Goal: Find specific page/section: Find specific page/section

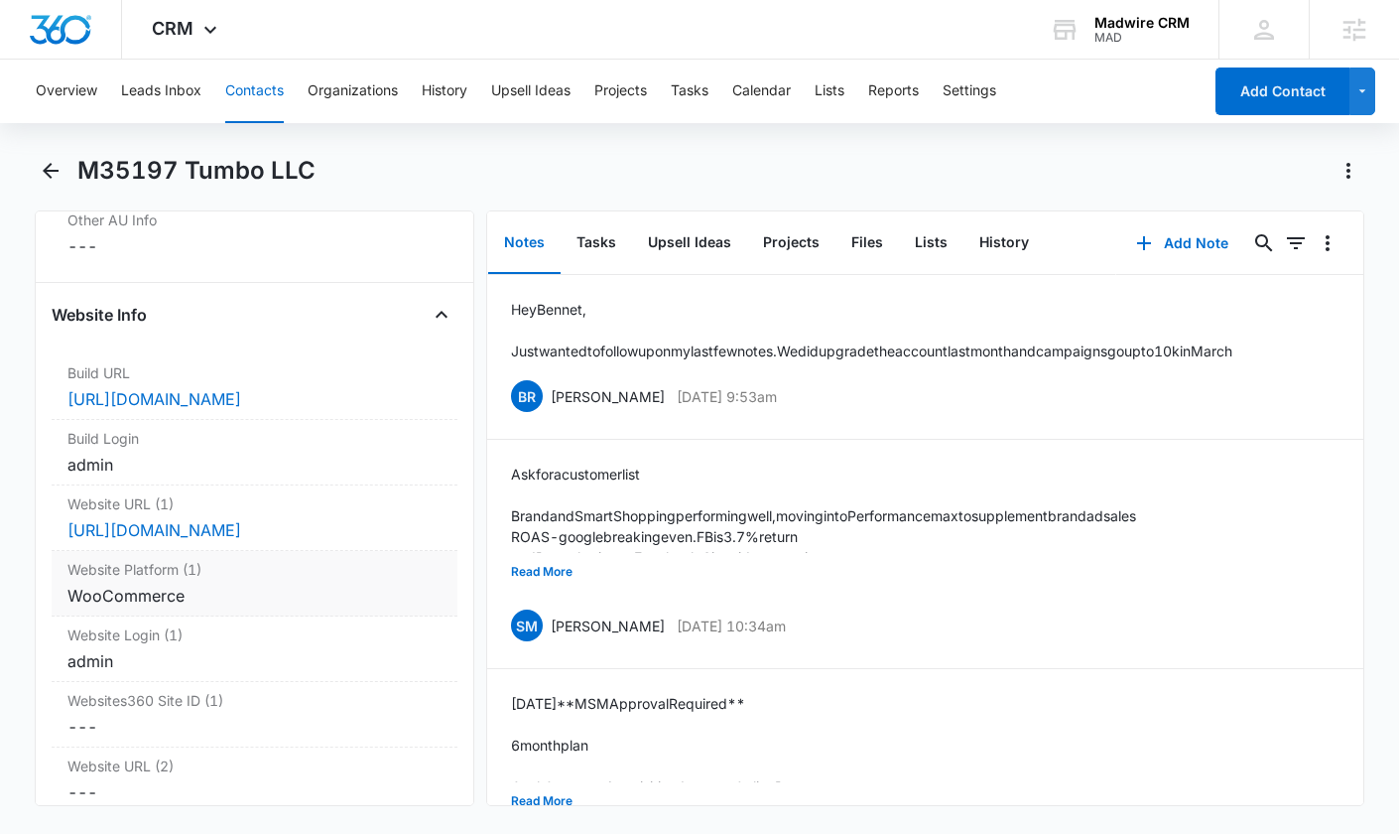
scroll to position [7464, 0]
click at [255, 450] on div "admin" at bounding box center [254, 462] width 374 height 24
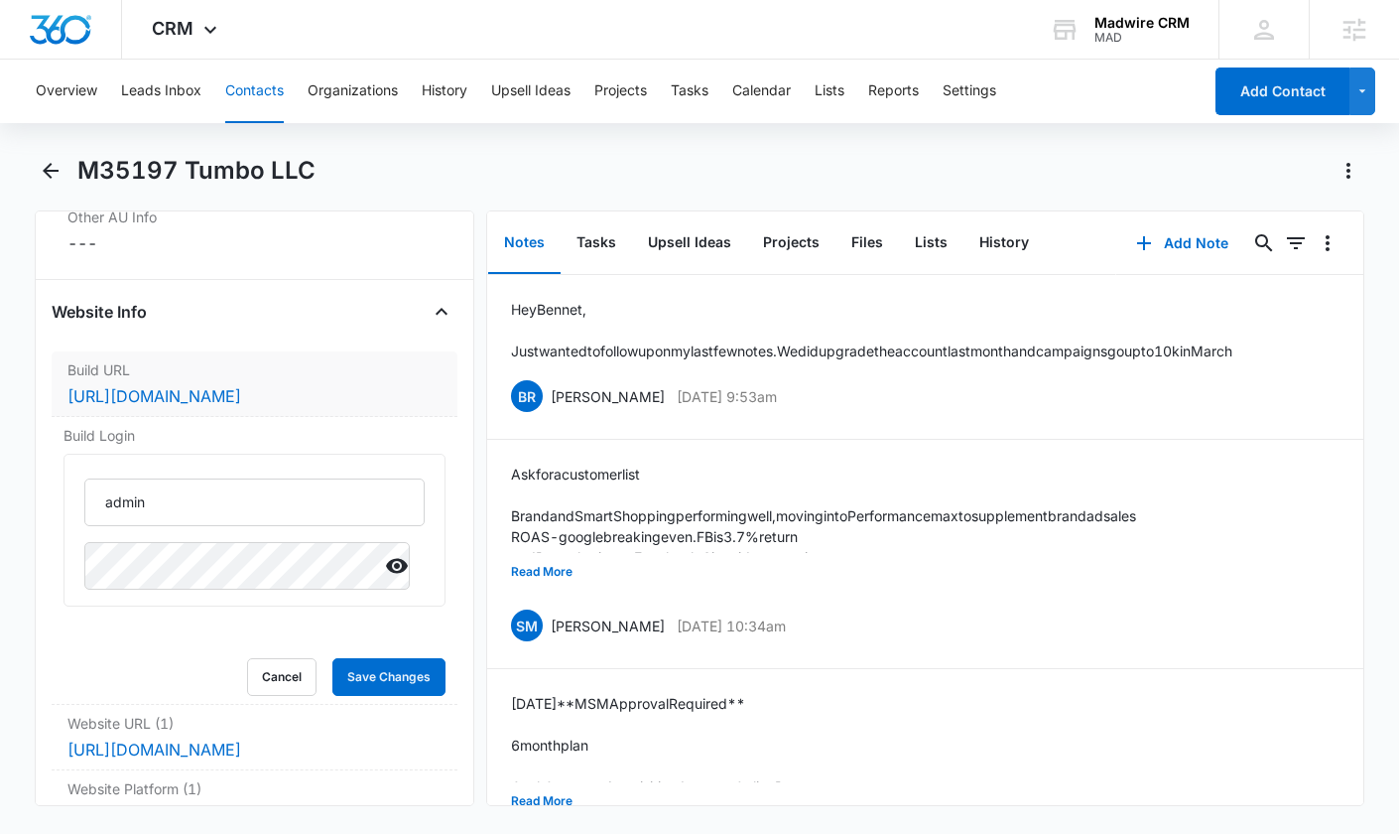
click at [429, 351] on div "Build URL Cancel Save Changes https://c62221c1c8.nxcli.net/wp-admin" at bounding box center [255, 384] width 406 height 66
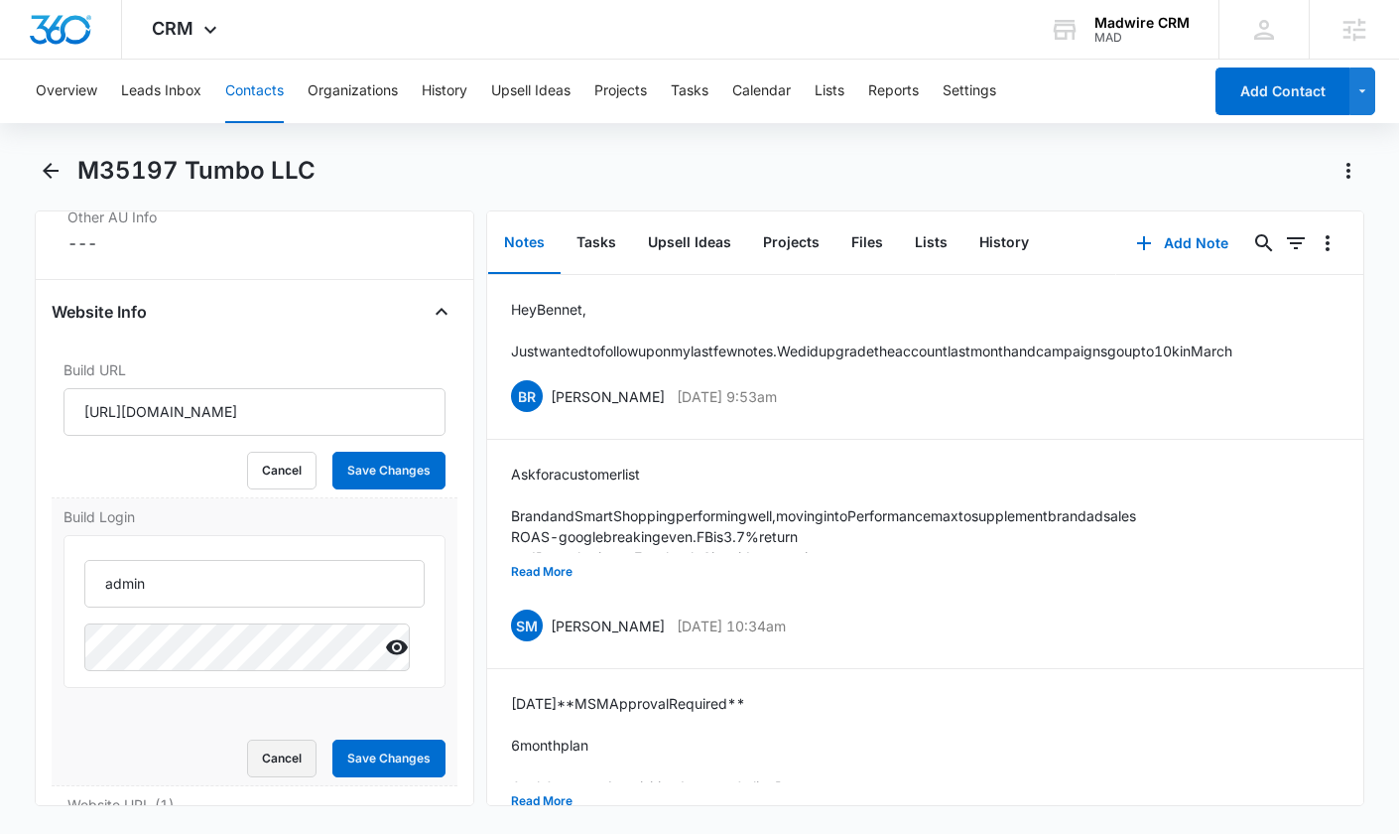
click at [263, 739] on button "Cancel" at bounding box center [281, 758] width 69 height 38
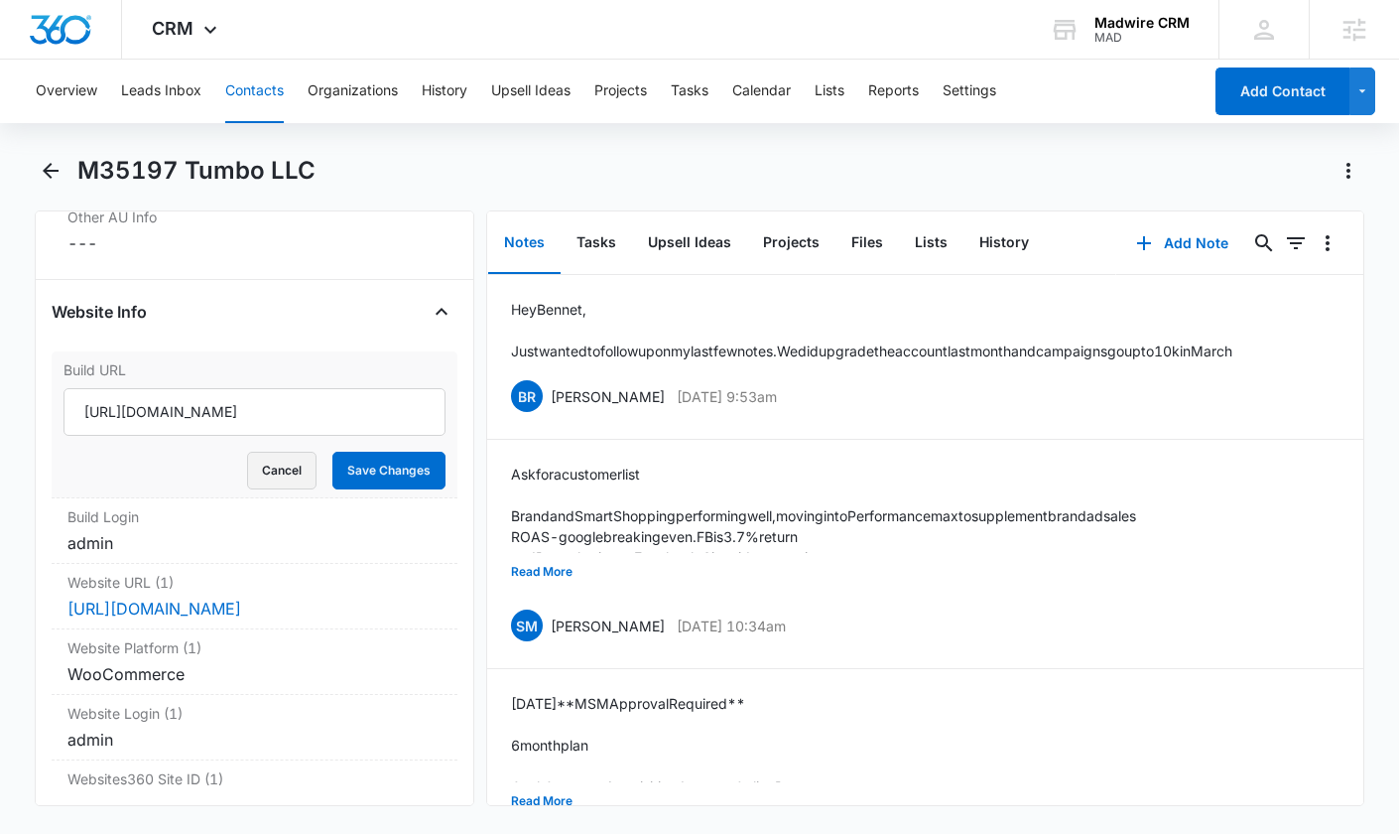
click at [262, 452] on button "Cancel" at bounding box center [281, 471] width 69 height 38
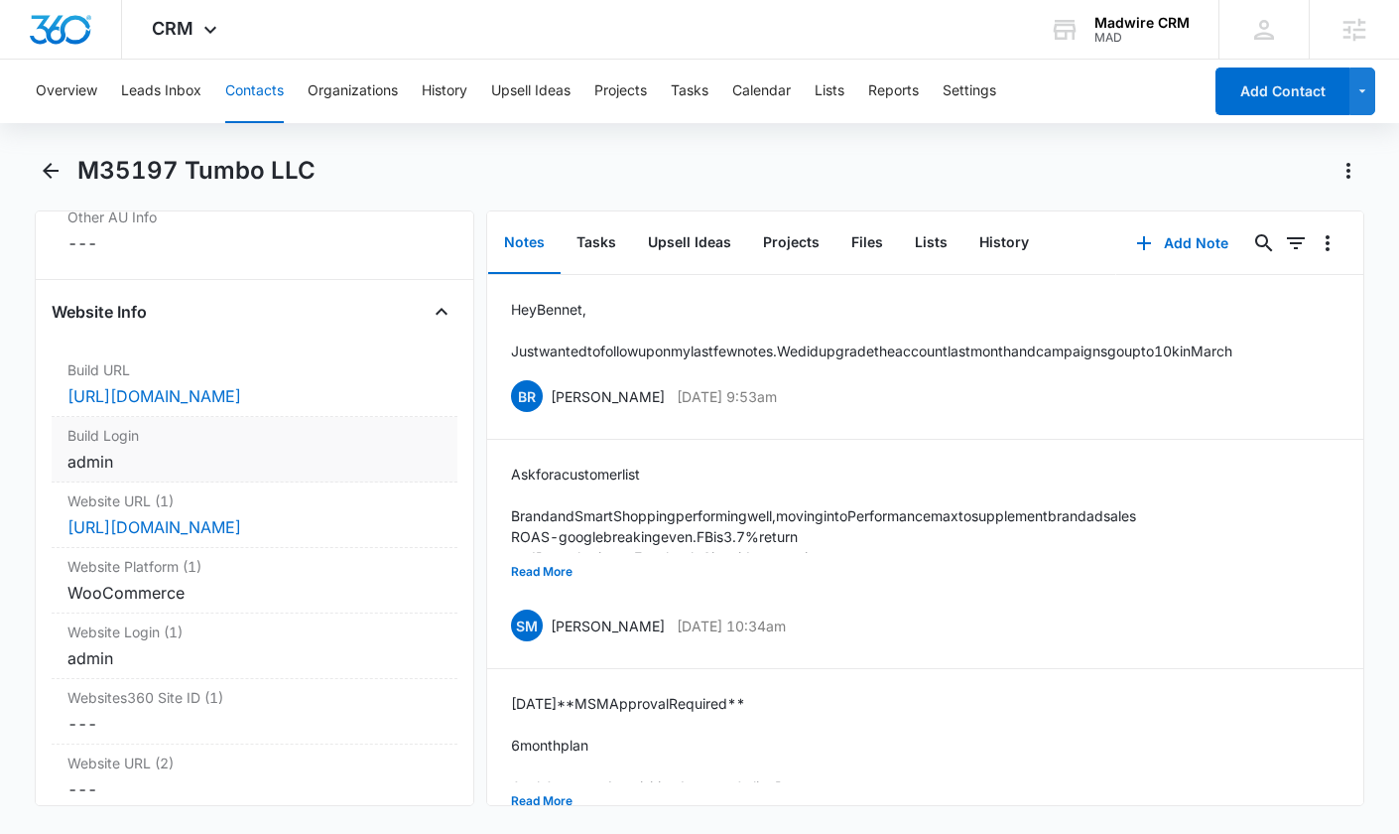
click at [288, 450] on div "admin" at bounding box center [254, 462] width 374 height 24
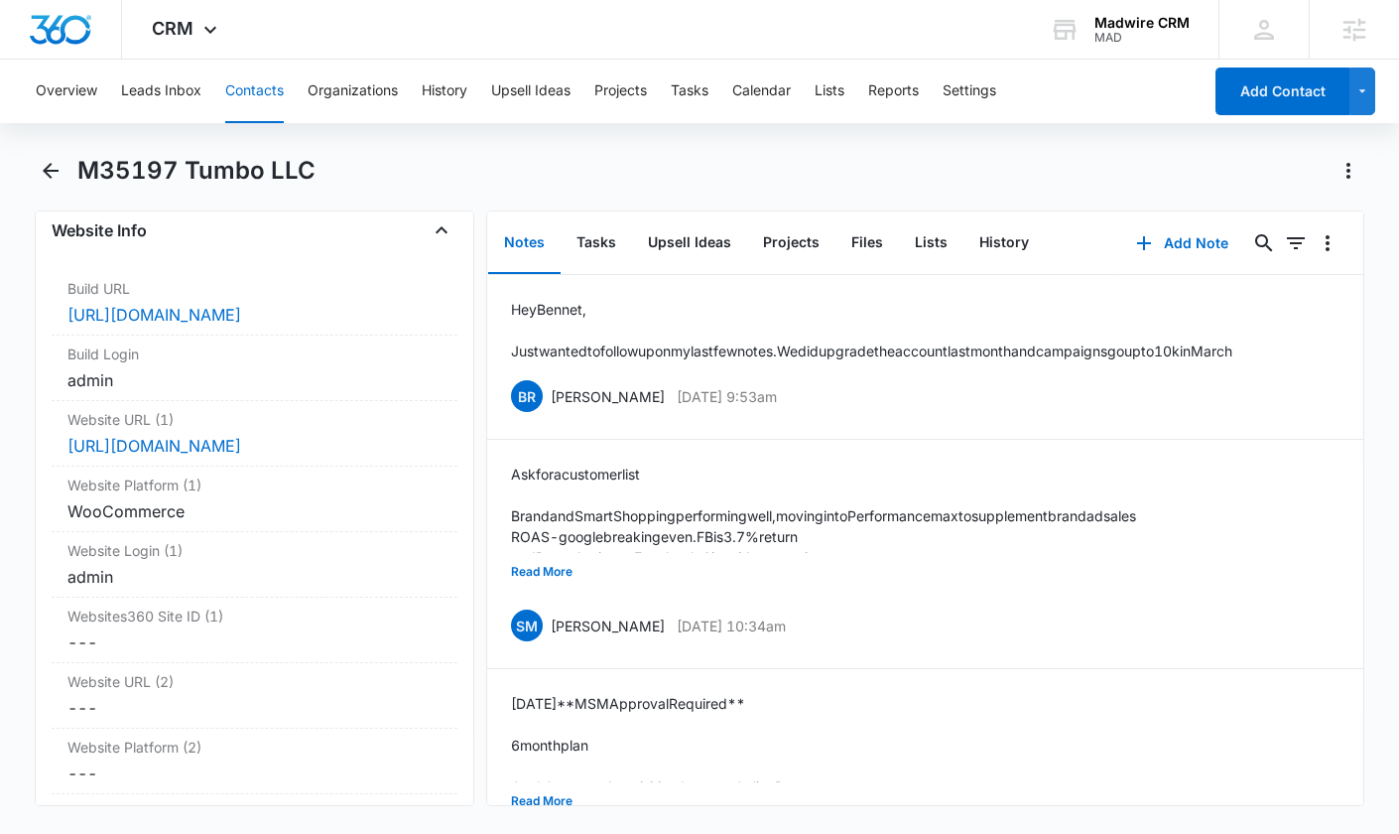
scroll to position [7585, 0]
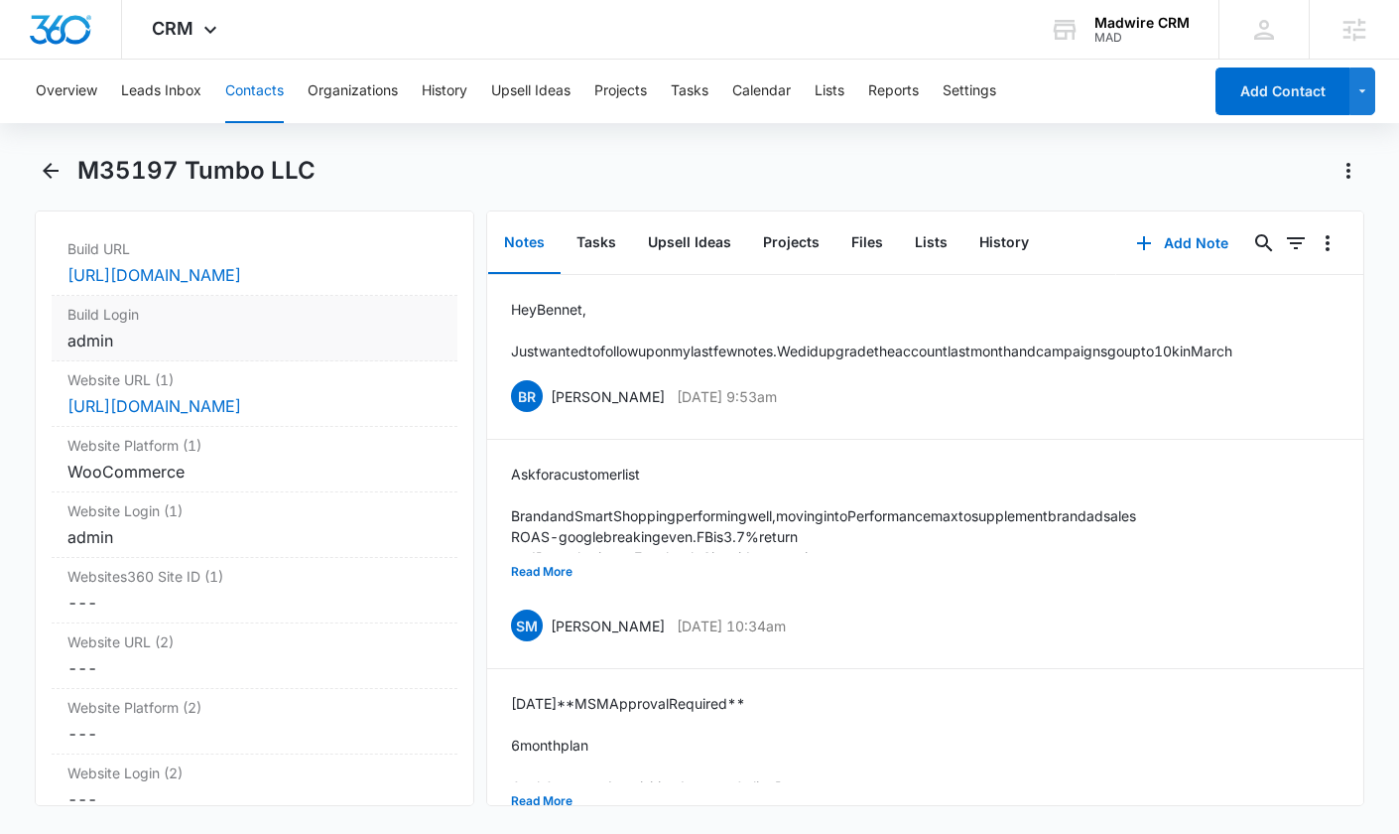
click at [299, 296] on div "Build Login Cancel Save Changes admin" at bounding box center [255, 329] width 406 height 66
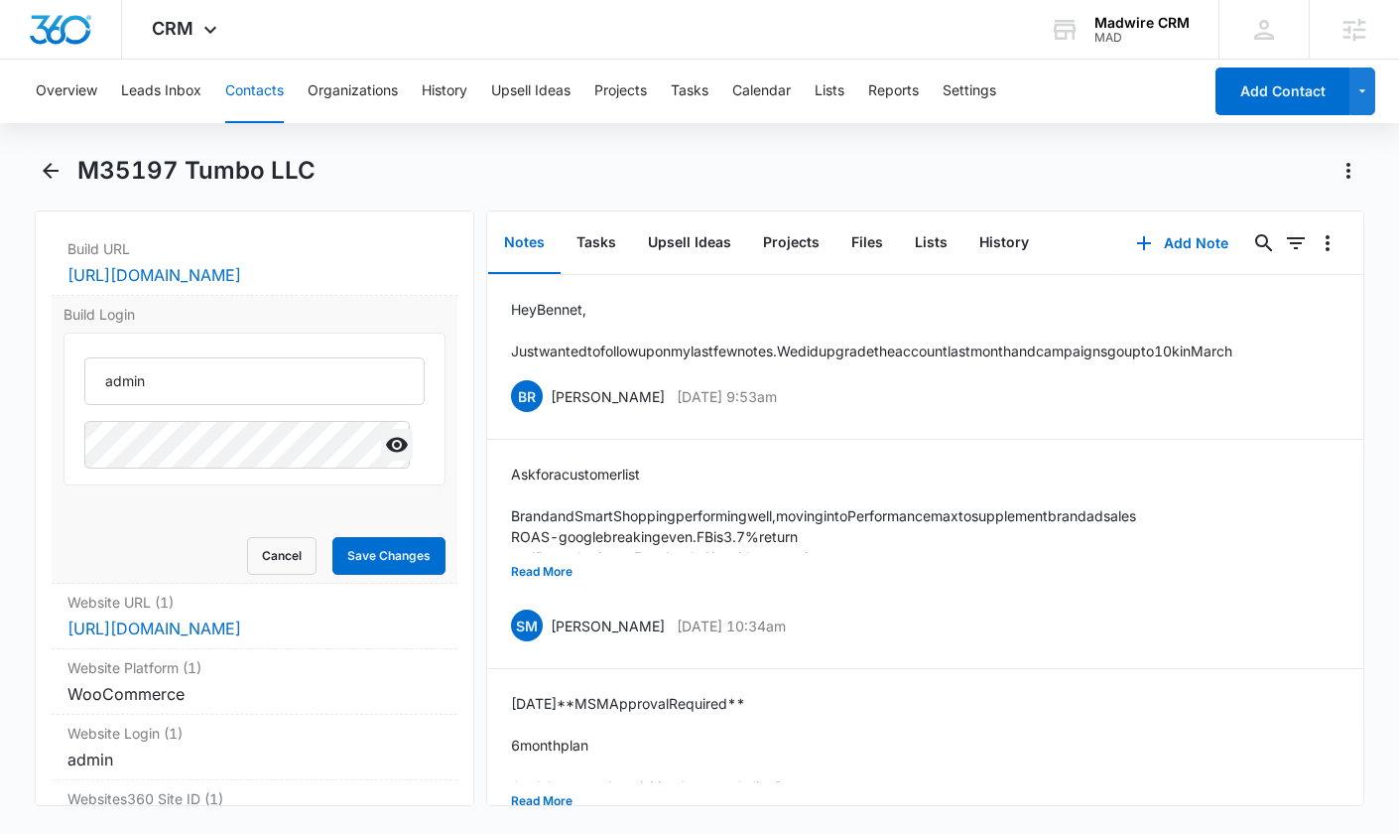
click at [395, 429] on button "Show" at bounding box center [397, 445] width 32 height 32
